Goal: Information Seeking & Learning: Learn about a topic

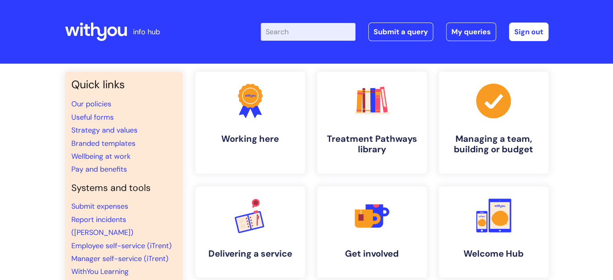
click at [280, 29] on input "Enter your search term here..." at bounding box center [308, 32] width 95 height 18
click at [103, 172] on link "Pay and benefits" at bounding box center [99, 169] width 56 height 10
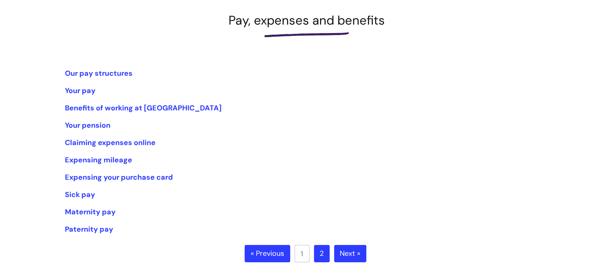
scroll to position [161, 0]
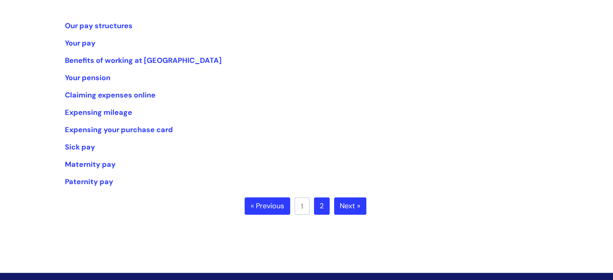
click at [316, 208] on link "2" at bounding box center [322, 206] width 16 height 18
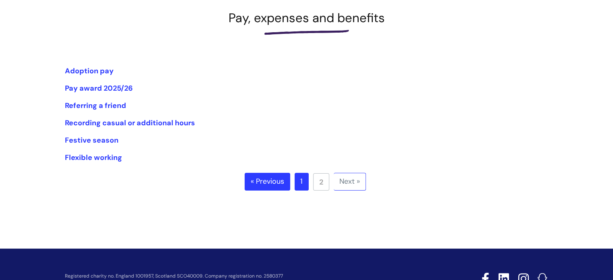
scroll to position [121, 0]
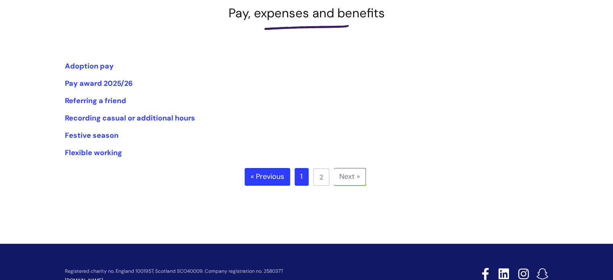
click at [306, 176] on link "1" at bounding box center [301, 177] width 14 height 18
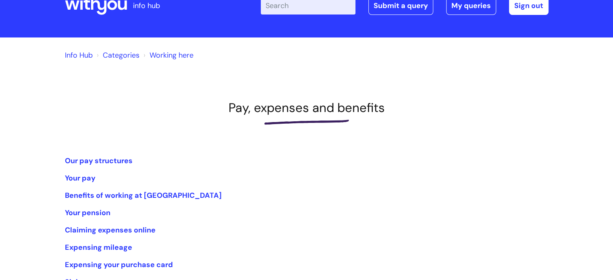
scroll to position [40, 0]
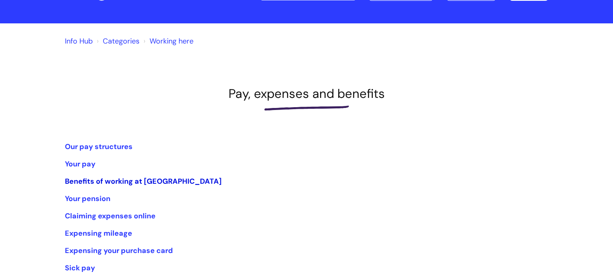
click at [105, 180] on link "Benefits of working at WithYou" at bounding box center [143, 181] width 157 height 10
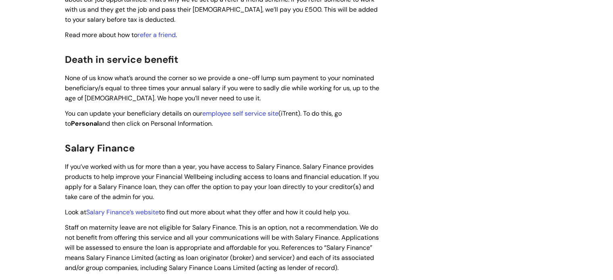
scroll to position [1168, 0]
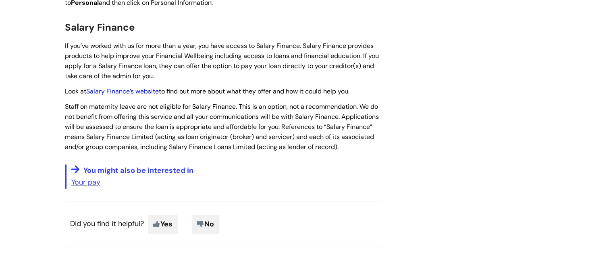
click at [127, 87] on link "Salary Finance’s website" at bounding box center [122, 91] width 72 height 8
